Goal: Task Accomplishment & Management: Use online tool/utility

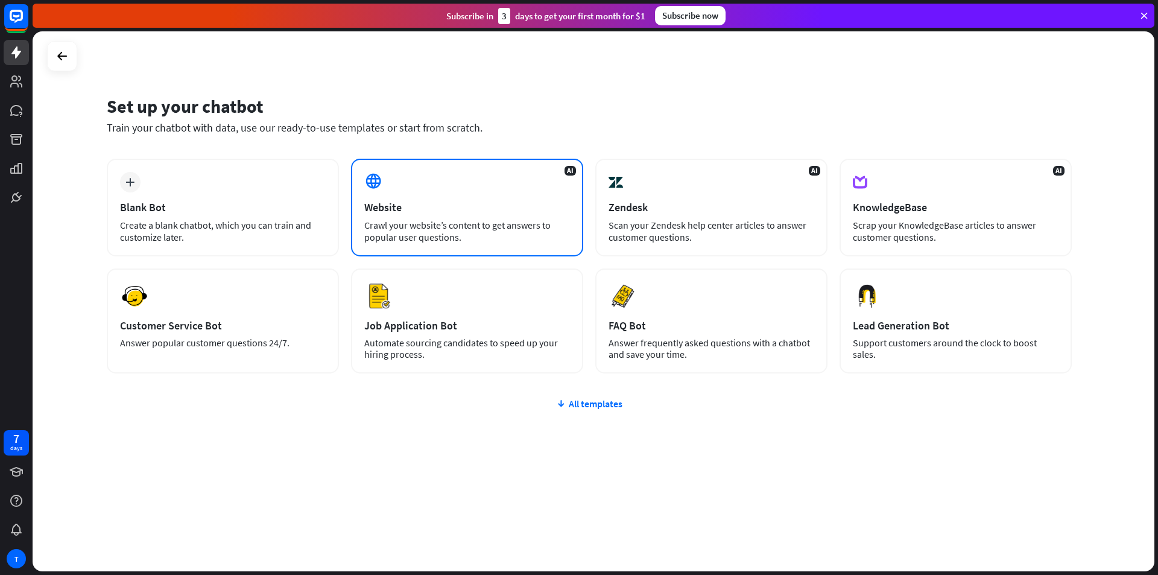
click at [490, 207] on div "Website" at bounding box center [467, 207] width 206 height 14
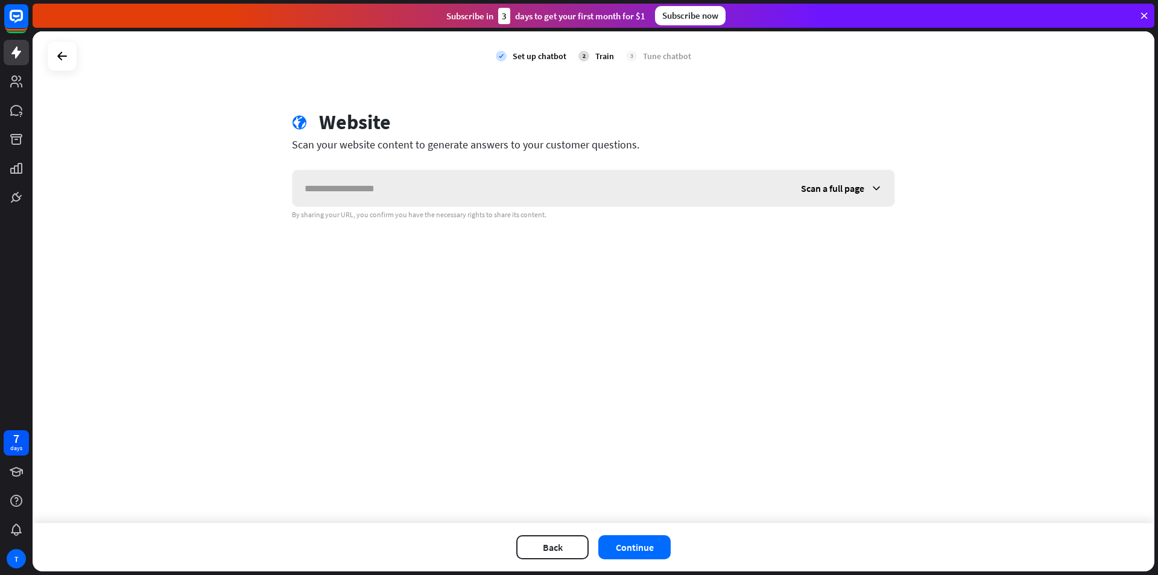
click at [507, 194] on input "text" at bounding box center [541, 188] width 496 height 36
type input "**********"
click at [638, 544] on button "Continue" at bounding box center [634, 547] width 72 height 24
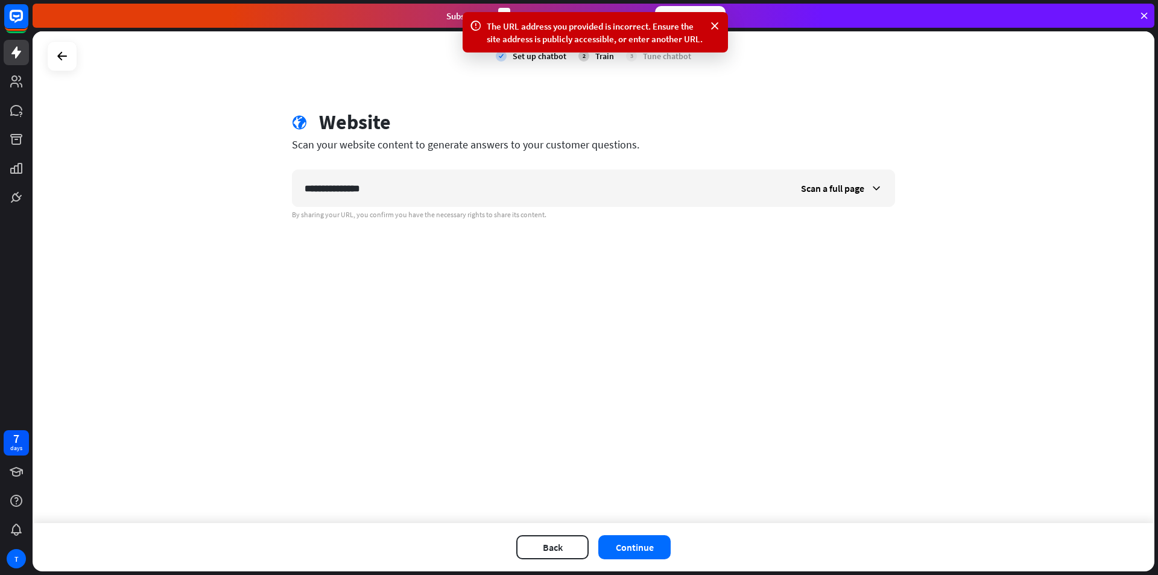
click at [50, 57] on div at bounding box center [62, 56] width 30 height 30
click at [58, 59] on icon at bounding box center [62, 56] width 14 height 14
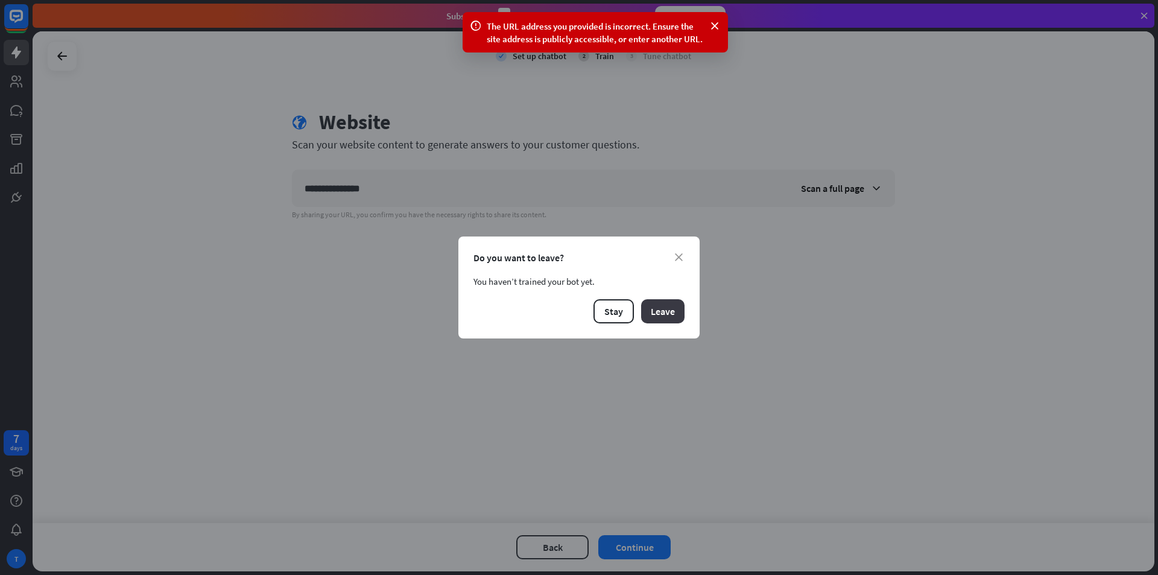
click at [647, 312] on button "Leave" at bounding box center [662, 311] width 43 height 24
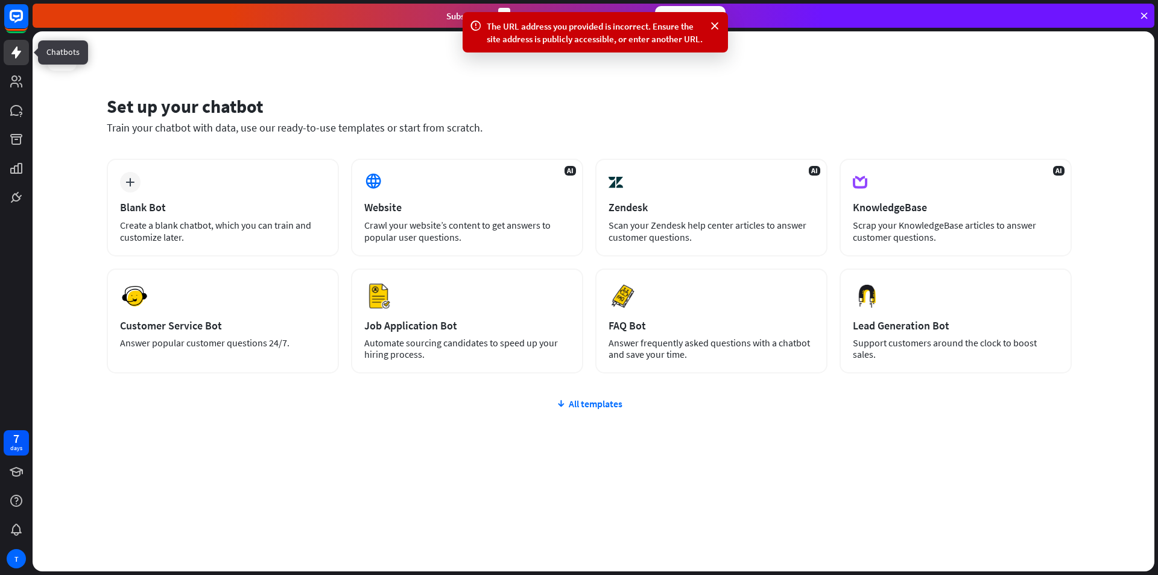
click at [16, 52] on icon at bounding box center [16, 52] width 10 height 12
